Goal: Information Seeking & Learning: Learn about a topic

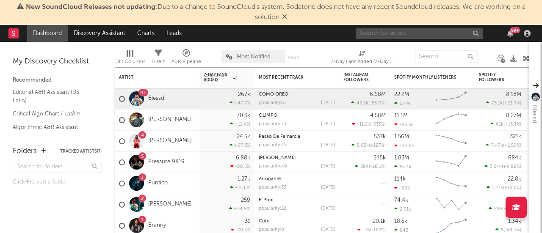
click at [414, 35] on input "text" at bounding box center [418, 33] width 127 height 11
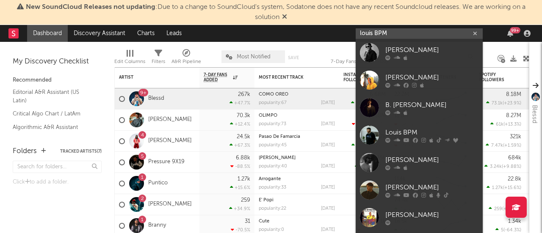
click at [408, 34] on input "louis BPM" at bounding box center [418, 33] width 127 height 11
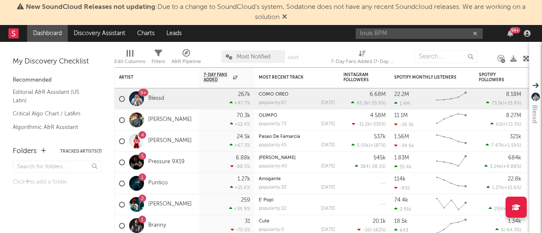
click at [284, 18] on icon at bounding box center [284, 16] width 5 height 7
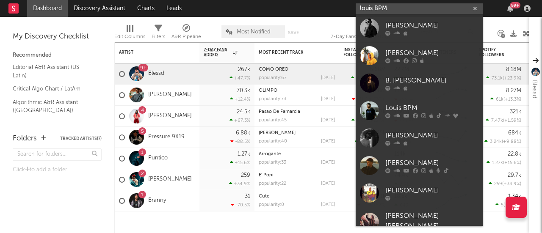
click at [420, 9] on input "louis BPM" at bounding box center [418, 8] width 127 height 11
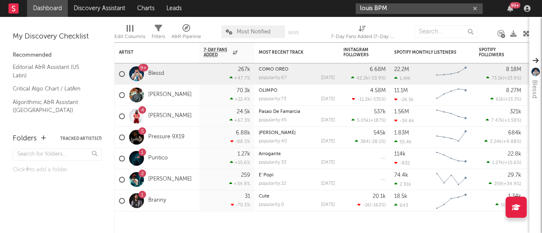
drag, startPoint x: 420, startPoint y: 9, endPoint x: 327, endPoint y: 22, distance: 94.0
click at [327, 22] on div "Dashboard Discovery Assistant Charts Leads louis BPM 99 + Notifications Setting…" at bounding box center [271, 116] width 542 height 233
click at [327, 22] on div "Edit Columns Filters A&R Pipeline Most Notified Save Save as 7-Day Fans Added (…" at bounding box center [321, 29] width 415 height 25
click at [367, 6] on input "louis BPM" at bounding box center [418, 8] width 127 height 11
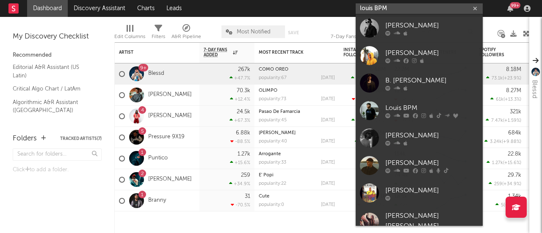
click at [367, 6] on input "louis BPM" at bounding box center [418, 8] width 127 height 11
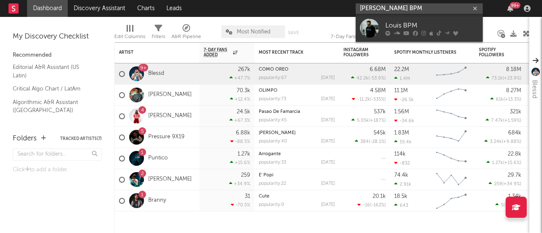
type input "[PERSON_NAME] BPM"
click at [380, 18] on link "Louis BPM" at bounding box center [418, 28] width 127 height 28
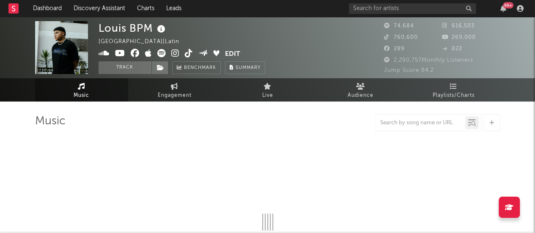
select select "6m"
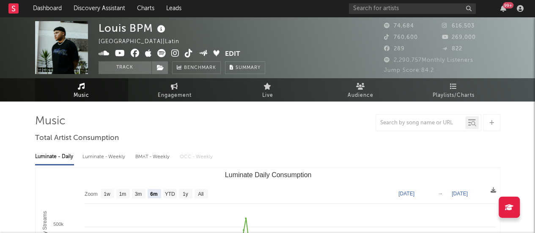
click at [64, 42] on img at bounding box center [61, 47] width 53 height 53
